Goal: Navigation & Orientation: Find specific page/section

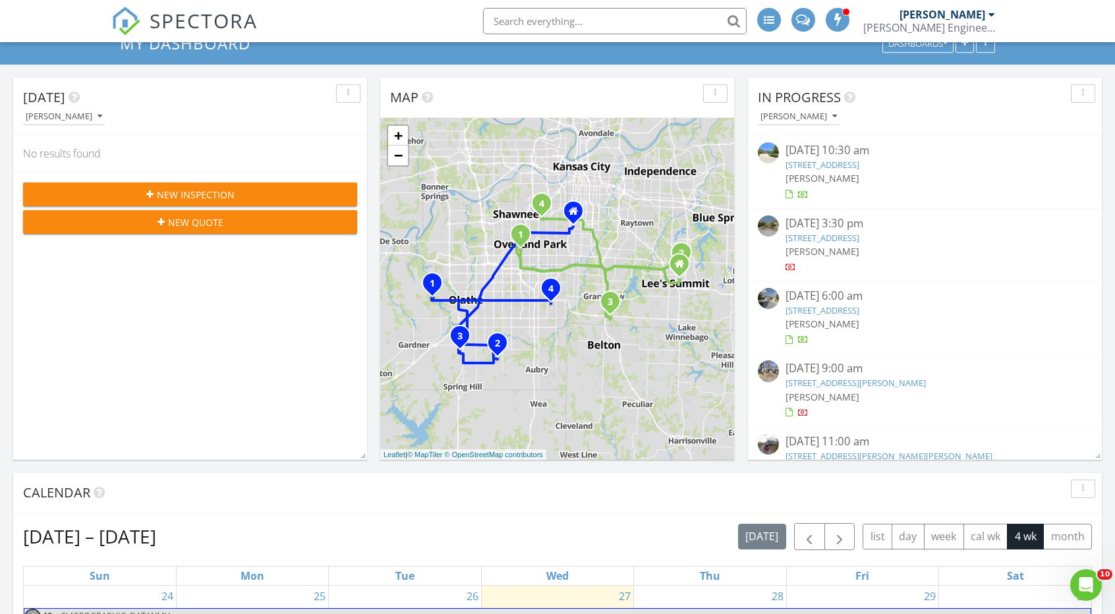
scroll to position [58, 0]
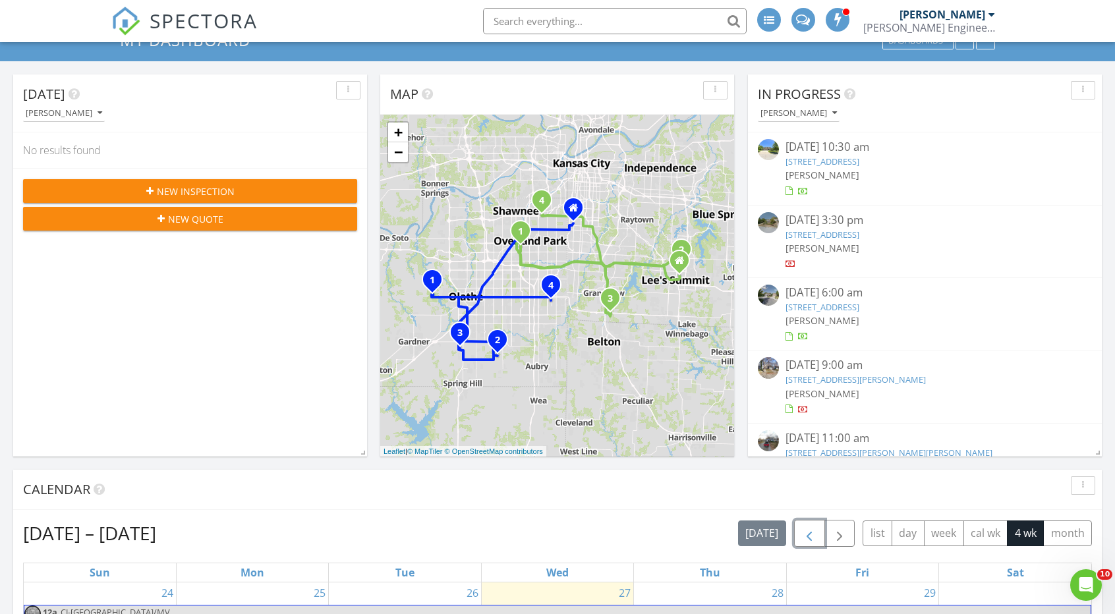
click at [817, 533] on span "button" at bounding box center [809, 534] width 16 height 16
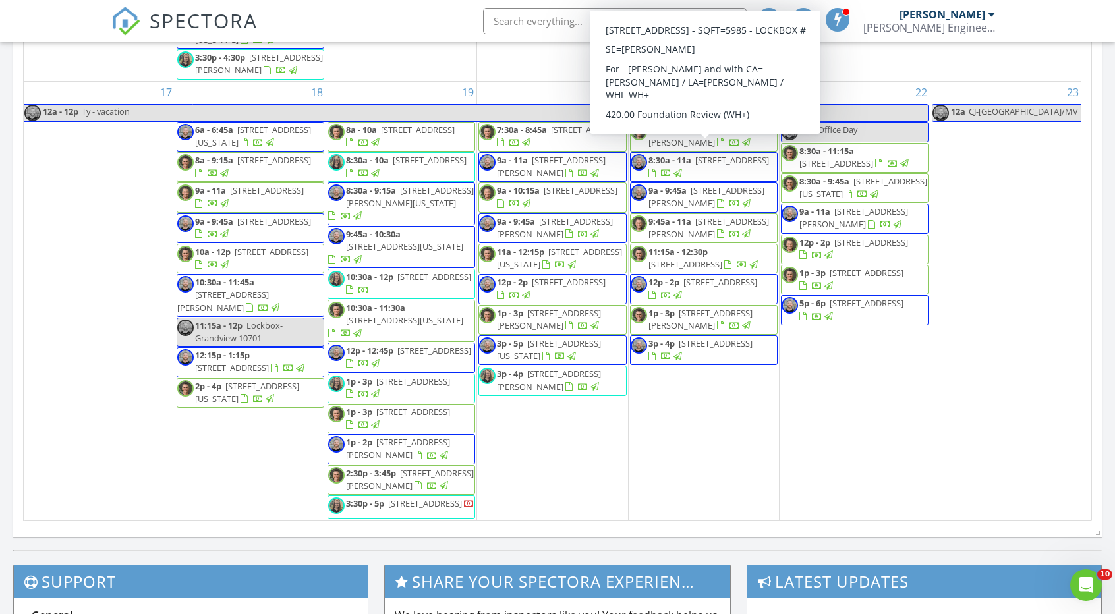
scroll to position [621, 0]
